Goal: Register for event/course

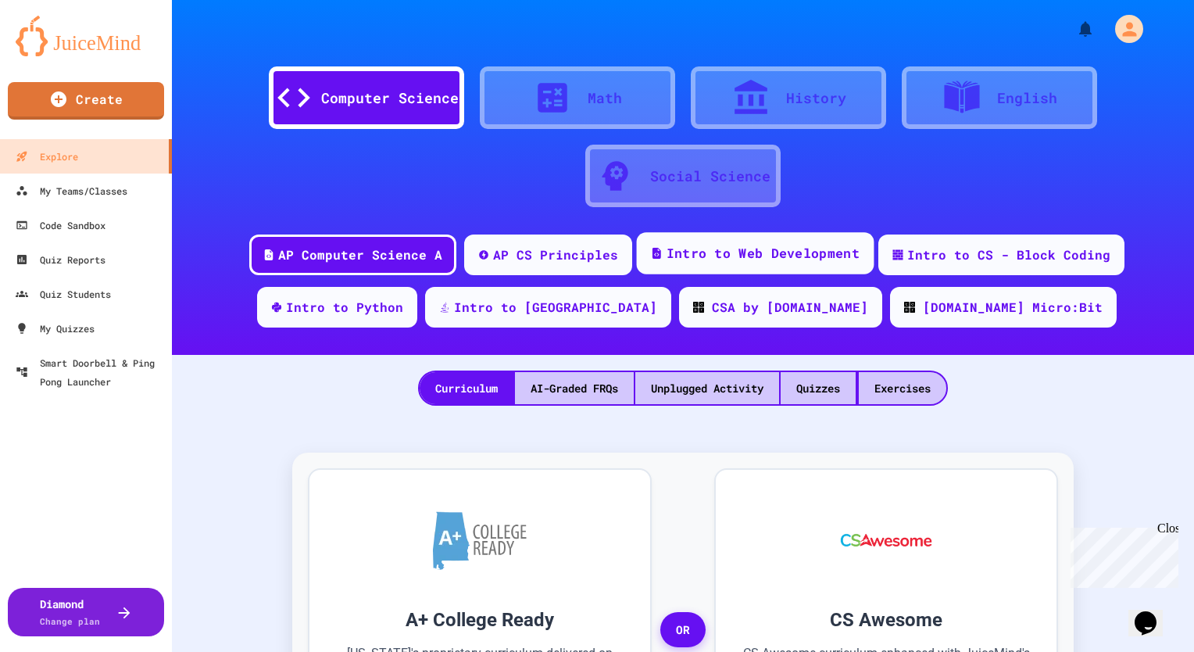
click at [788, 255] on div "Intro to Web Development" at bounding box center [762, 254] width 193 height 20
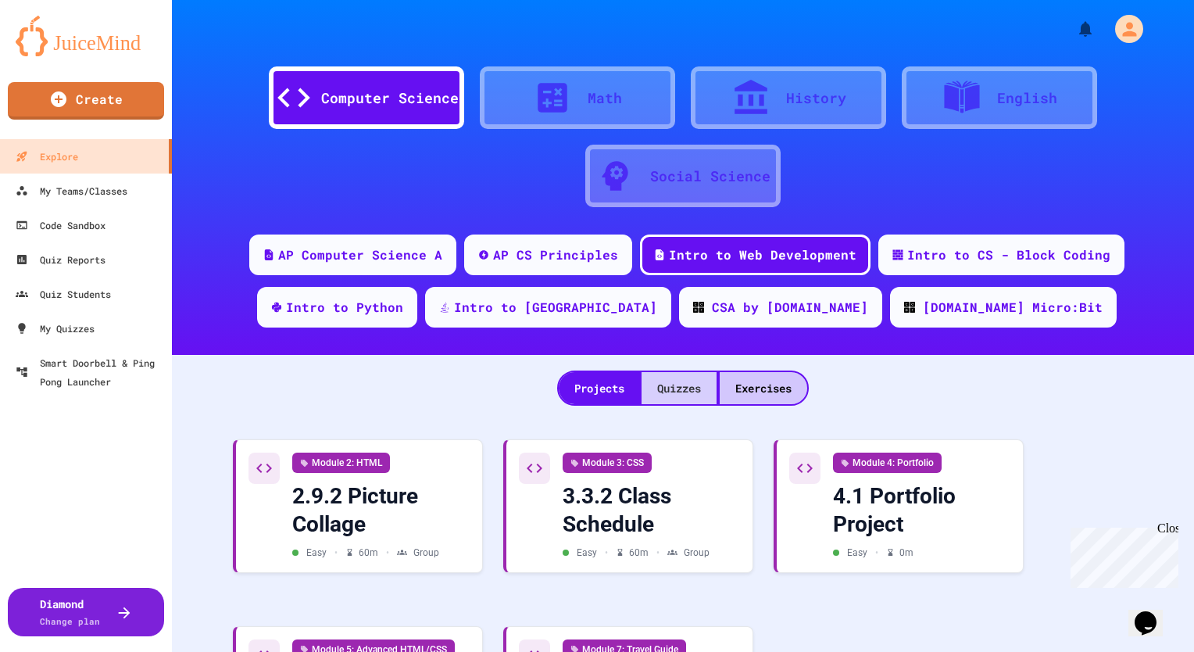
drag, startPoint x: 677, startPoint y: 388, endPoint x: 667, endPoint y: 383, distance: 11.2
click at [677, 386] on div "Quizzes" at bounding box center [678, 388] width 75 height 32
